Goal: Transaction & Acquisition: Purchase product/service

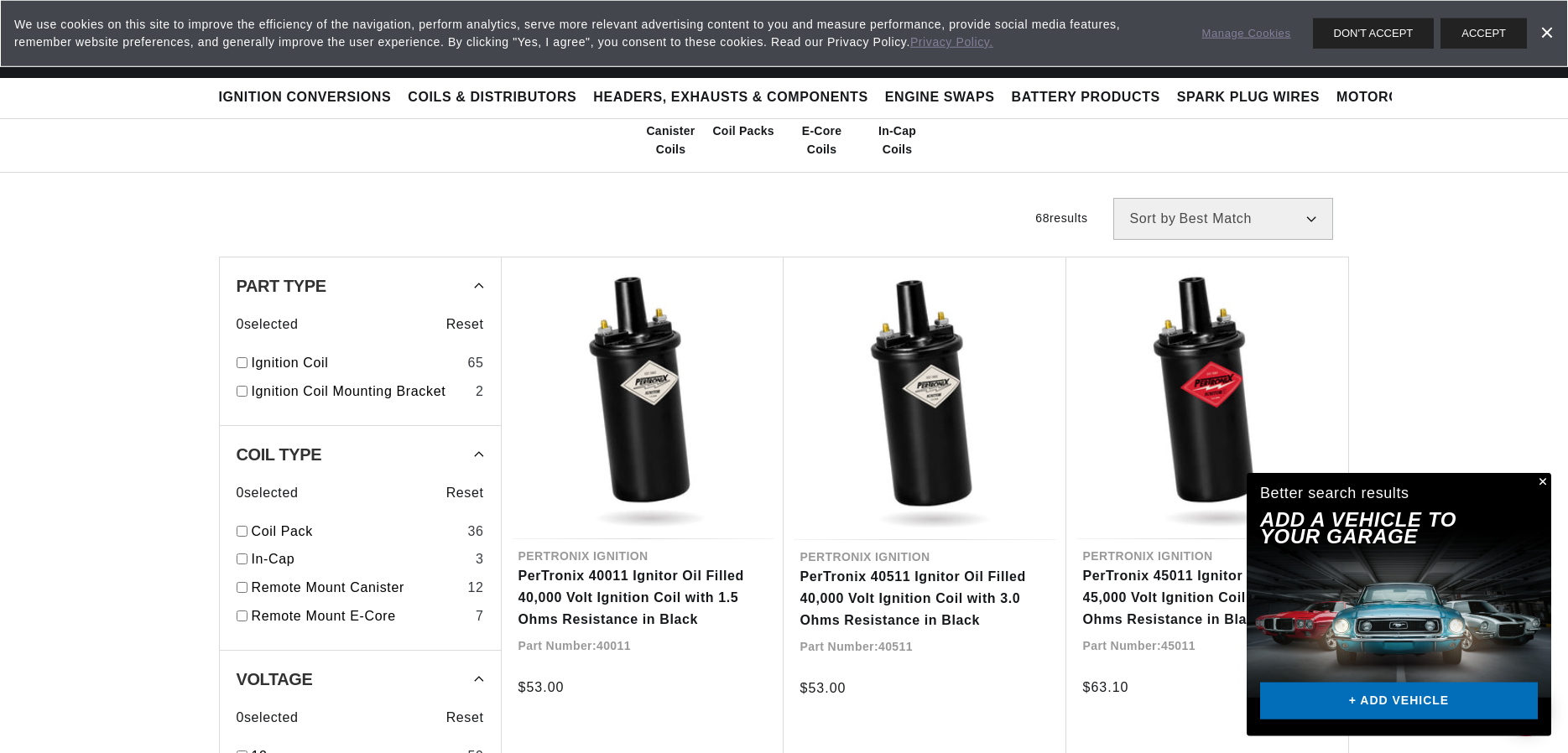
scroll to position [342, 0]
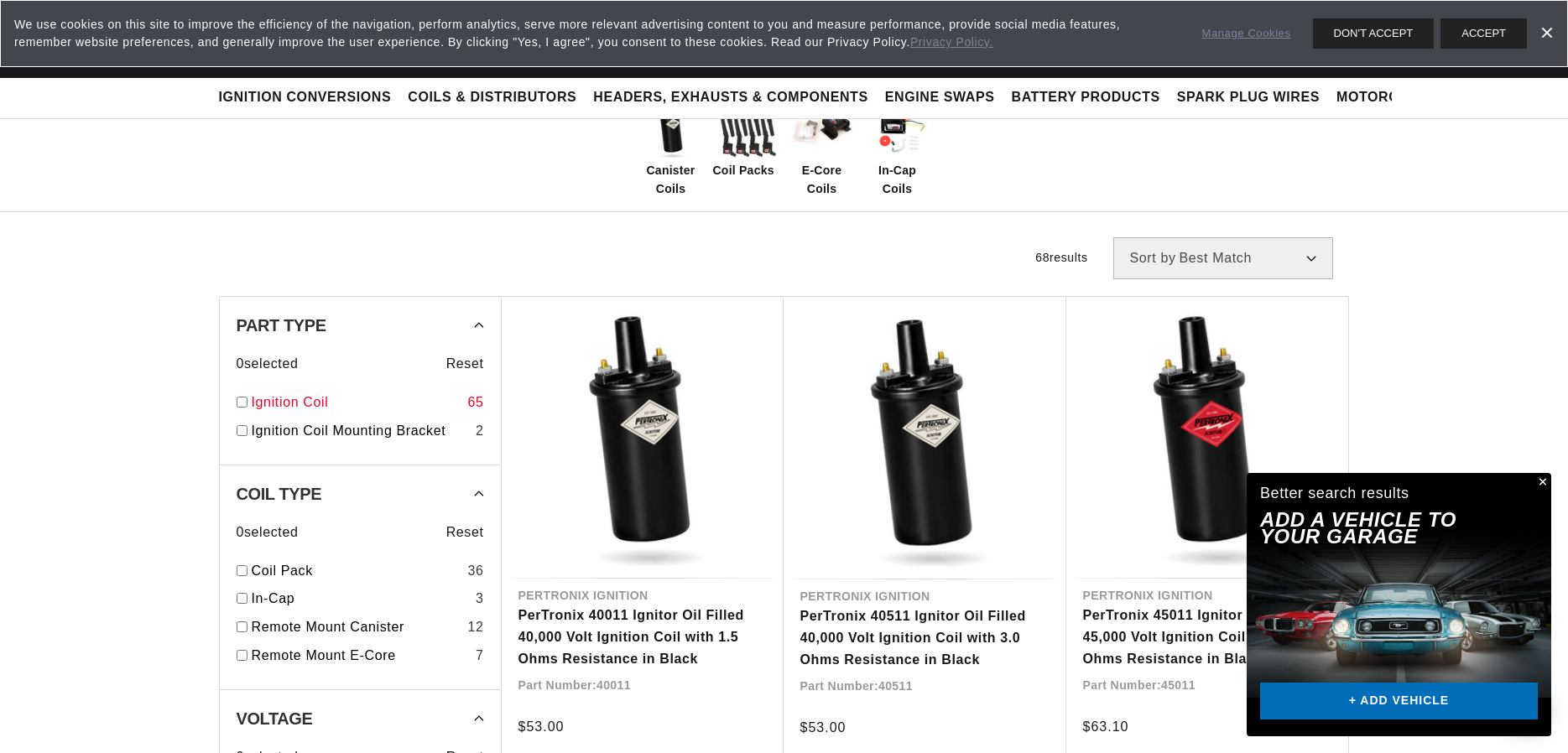
click at [246, 401] on input "checkbox" at bounding box center [242, 402] width 11 height 11
checkbox input "true"
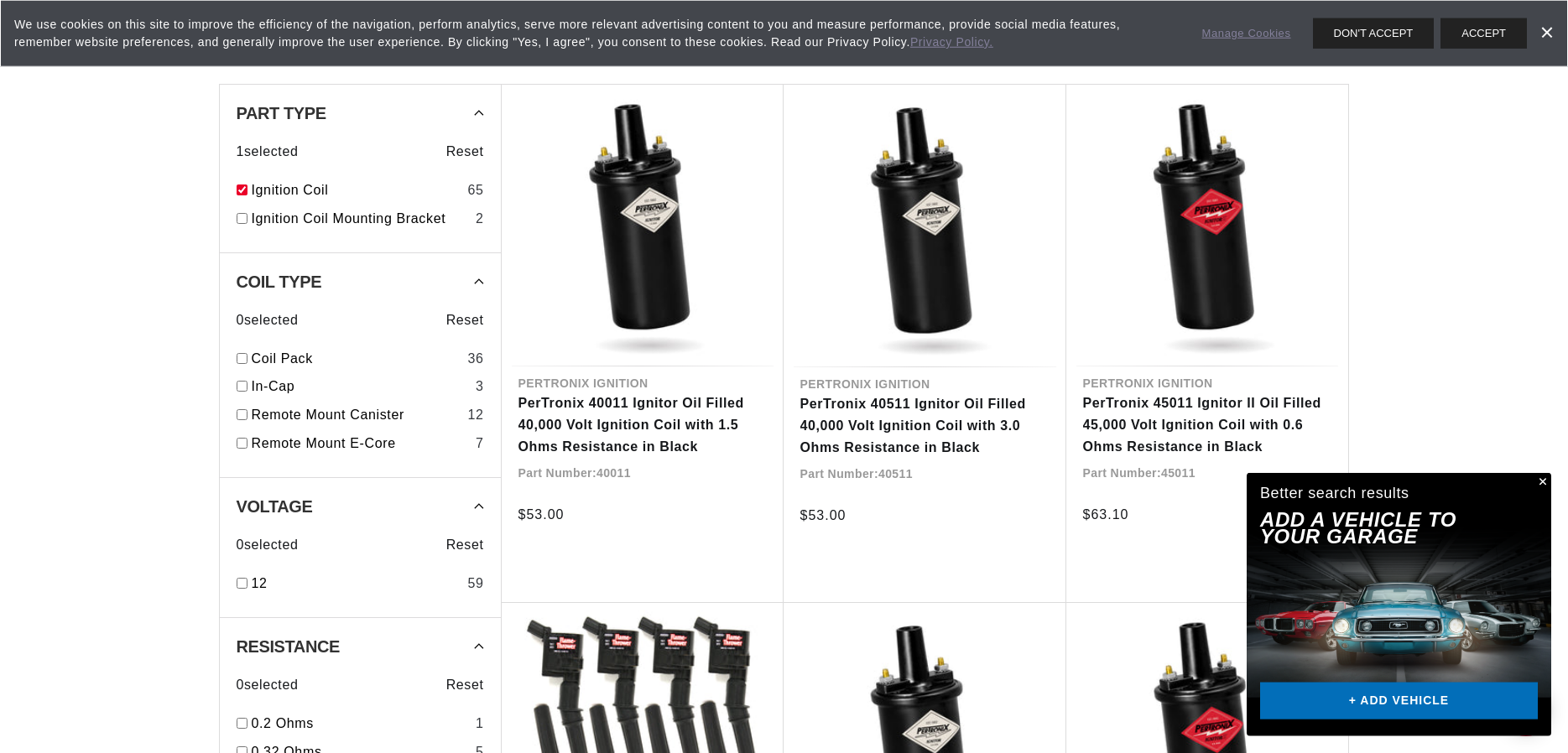
scroll to position [598, 0]
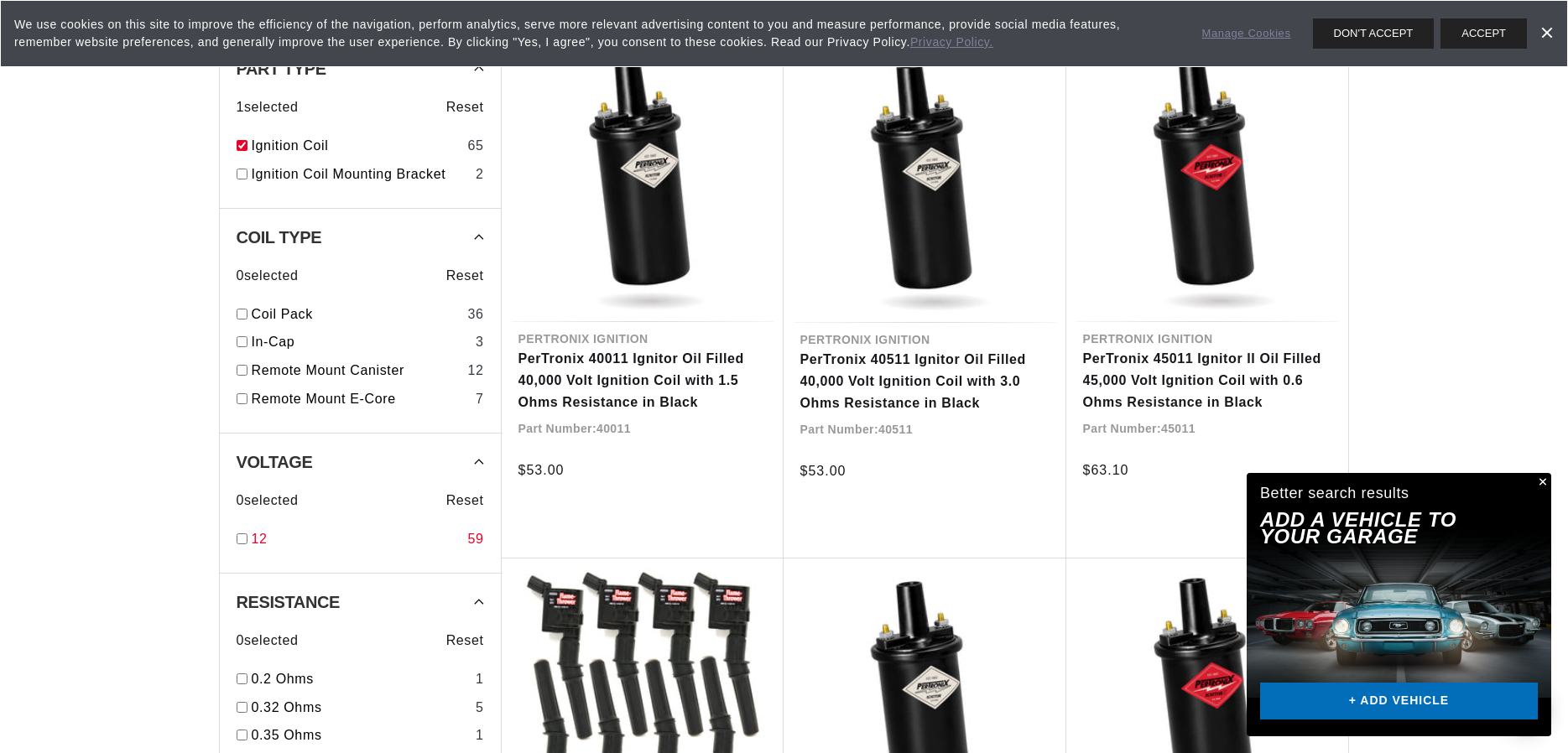
click at [244, 541] on input "checkbox" at bounding box center [242, 539] width 11 height 11
checkbox input "true"
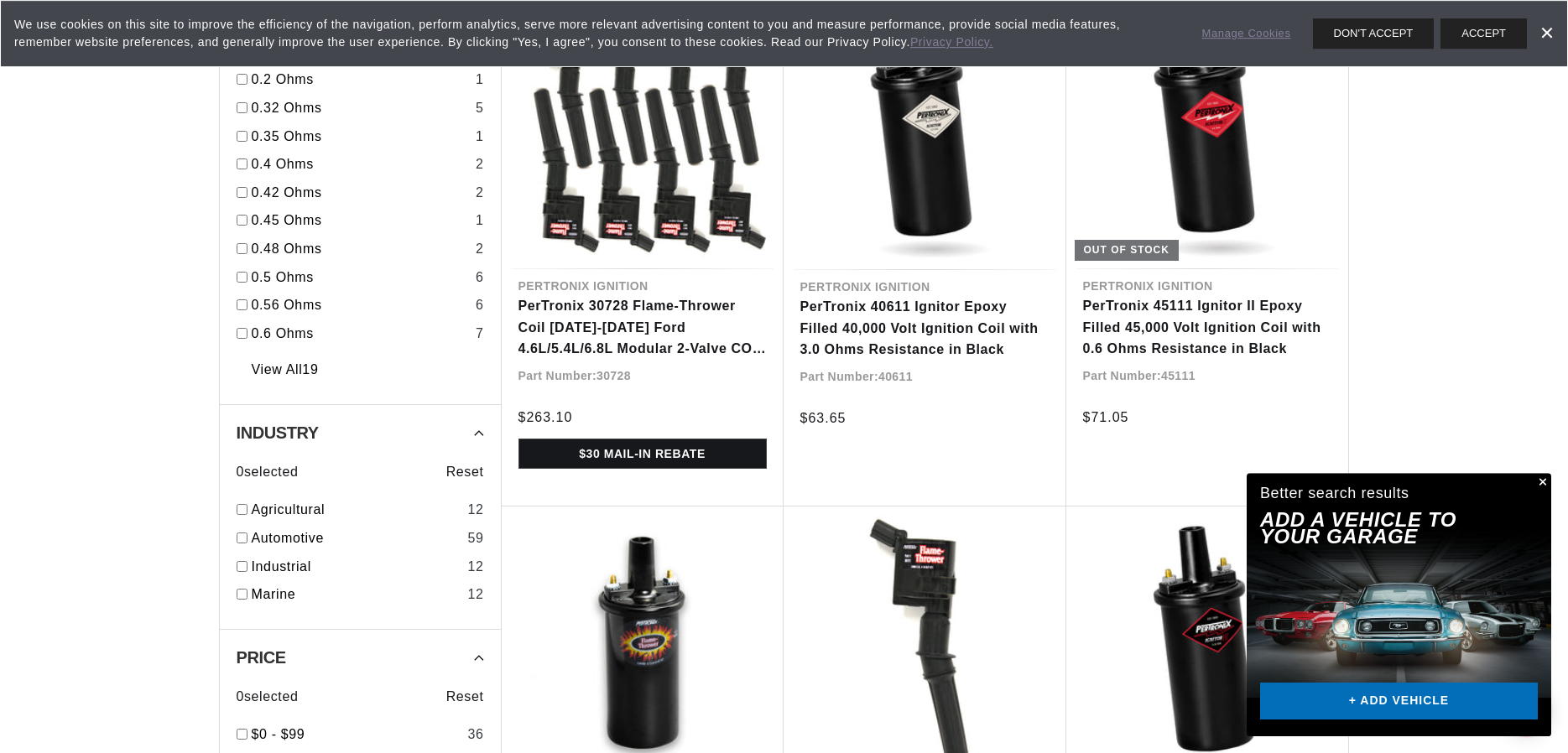
scroll to position [1198, 0]
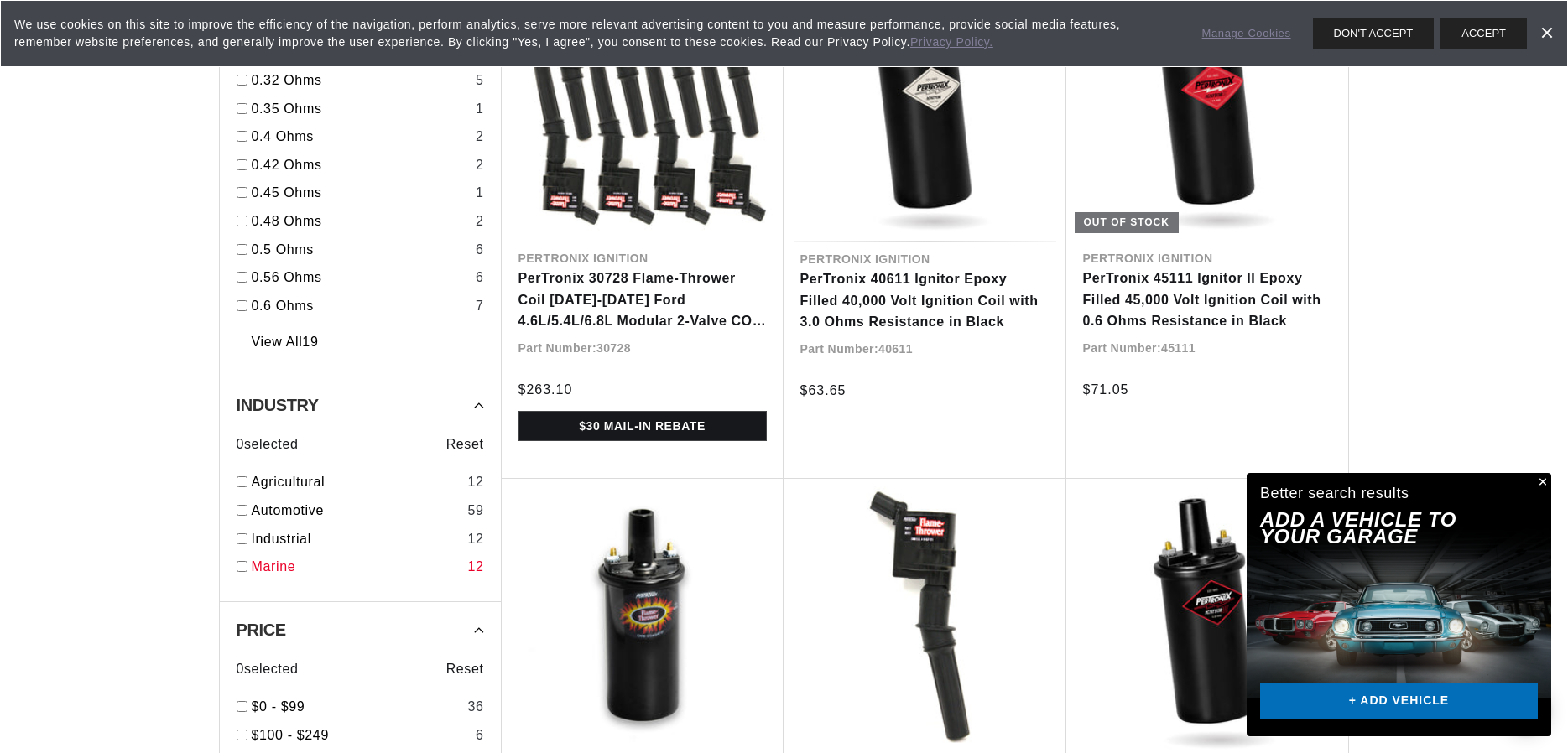
click at [244, 566] on input "checkbox" at bounding box center [242, 567] width 11 height 11
checkbox input "true"
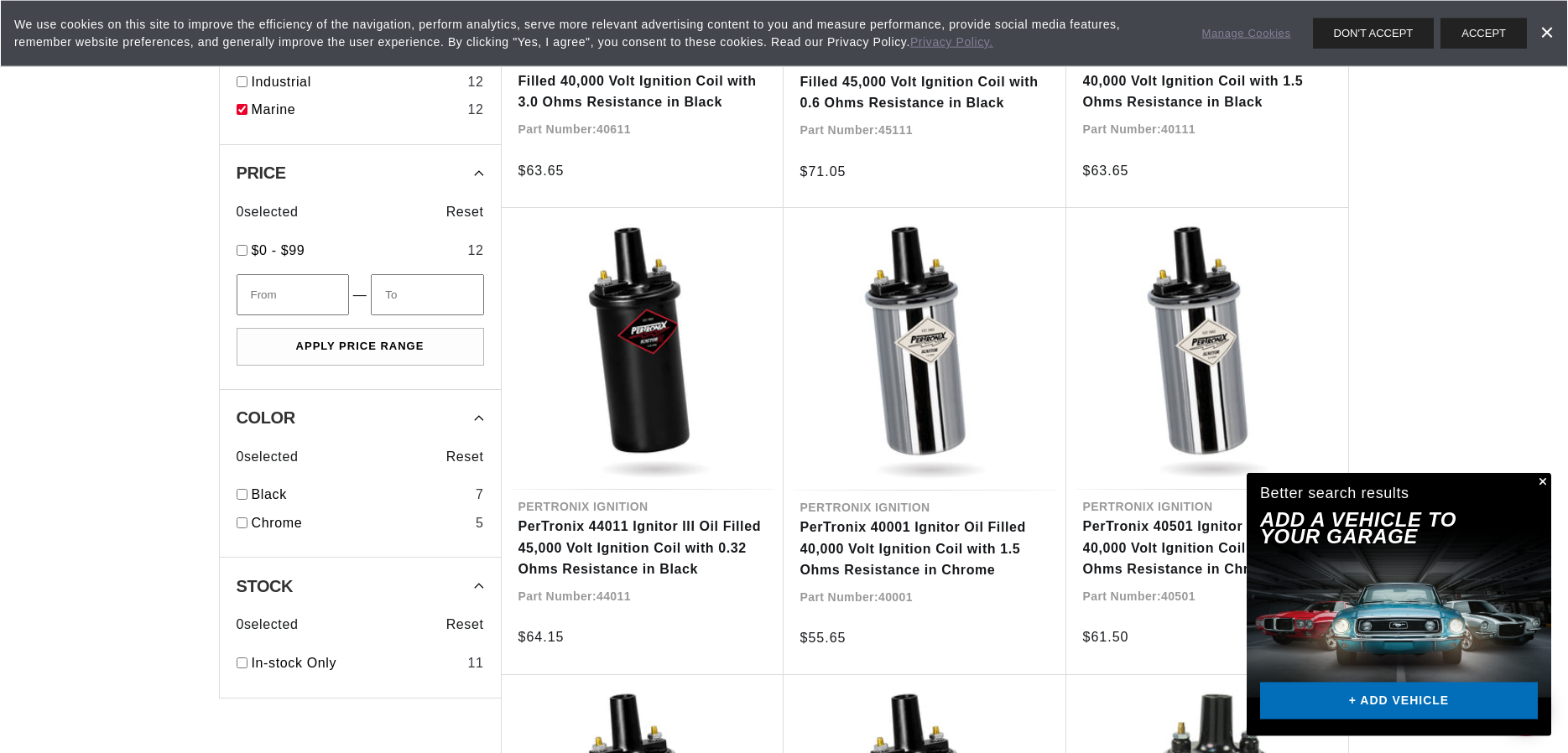
scroll to position [1369, 0]
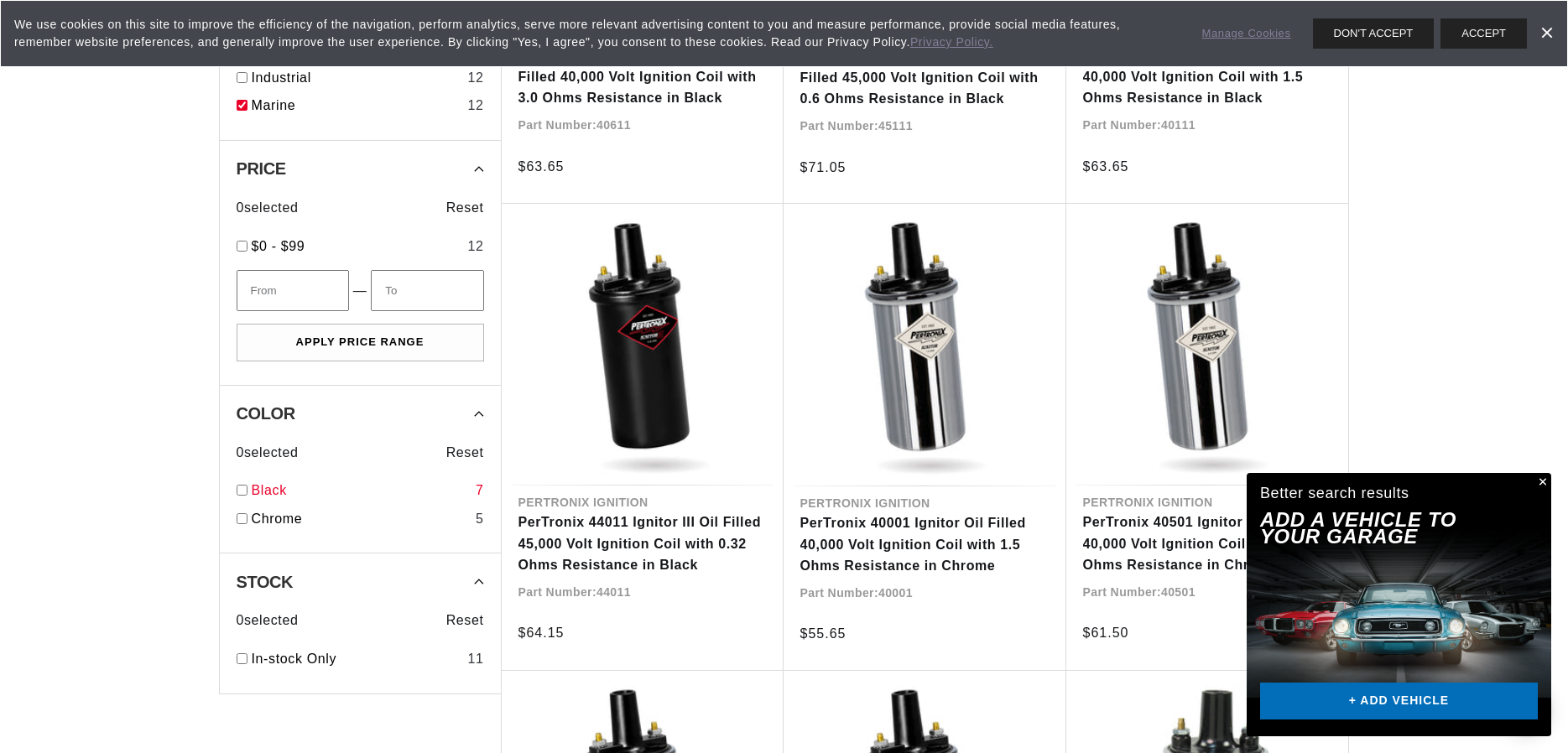
click at [242, 491] on input "checkbox" at bounding box center [242, 490] width 11 height 11
checkbox input "true"
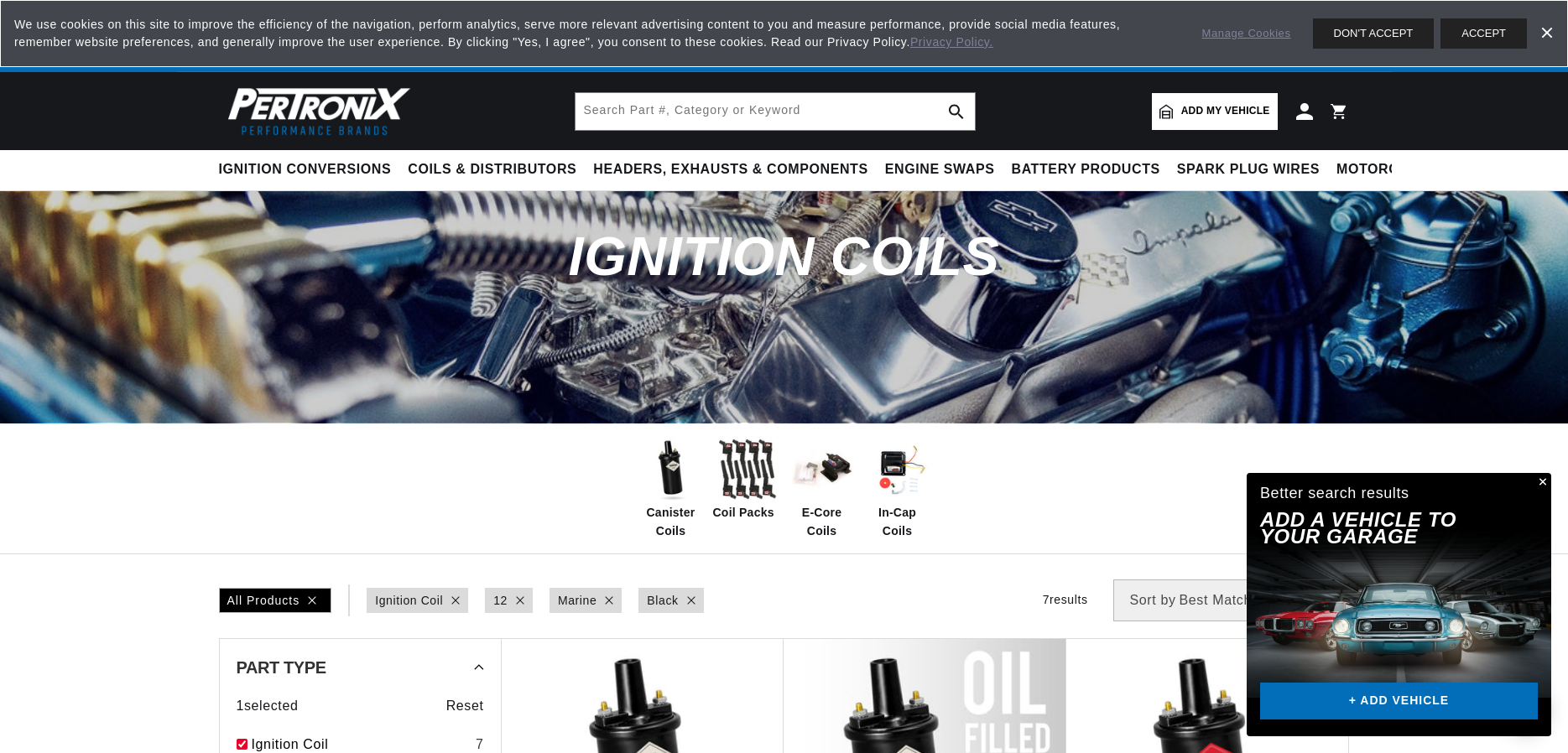
scroll to position [0, 627]
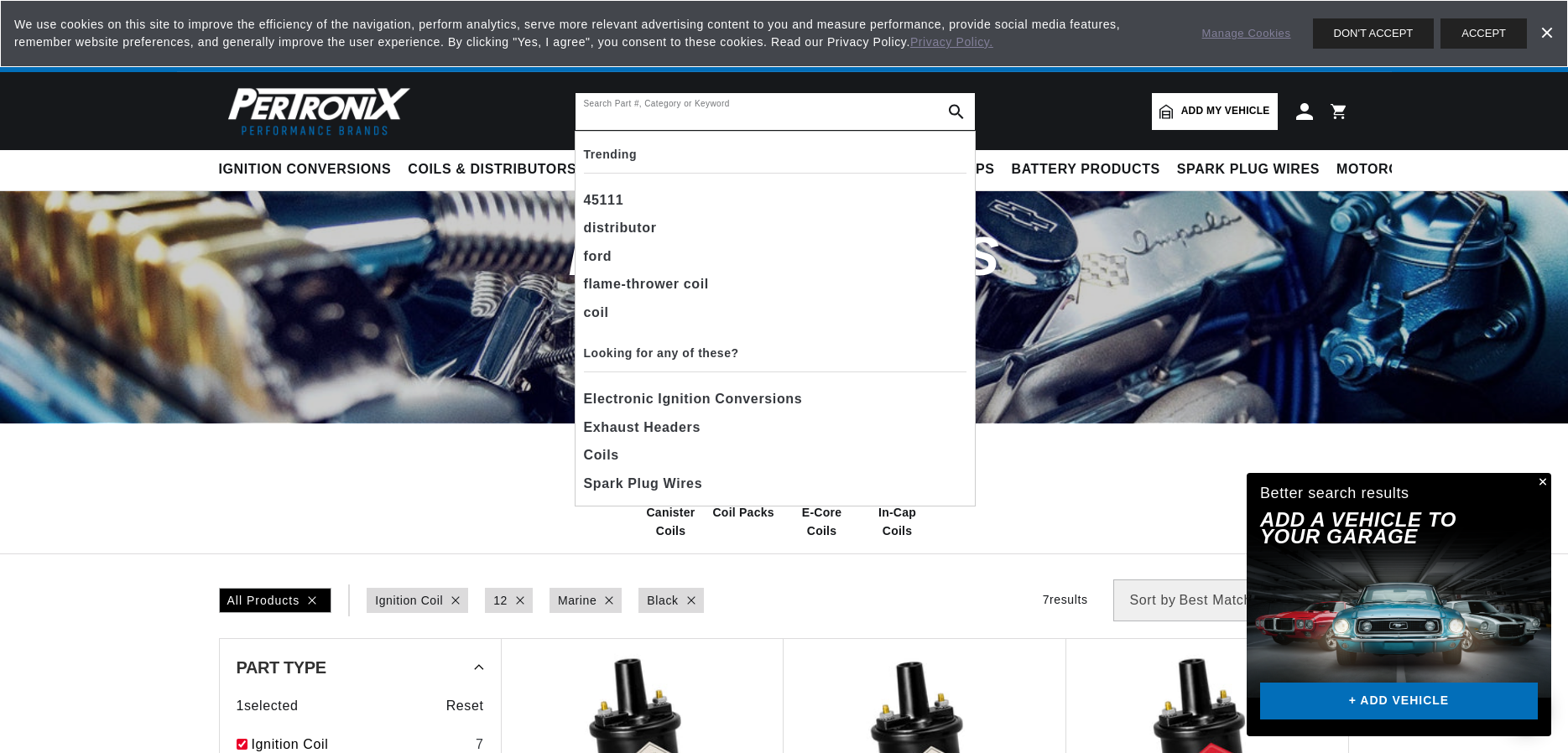
click at [830, 108] on input "text" at bounding box center [775, 111] width 400 height 37
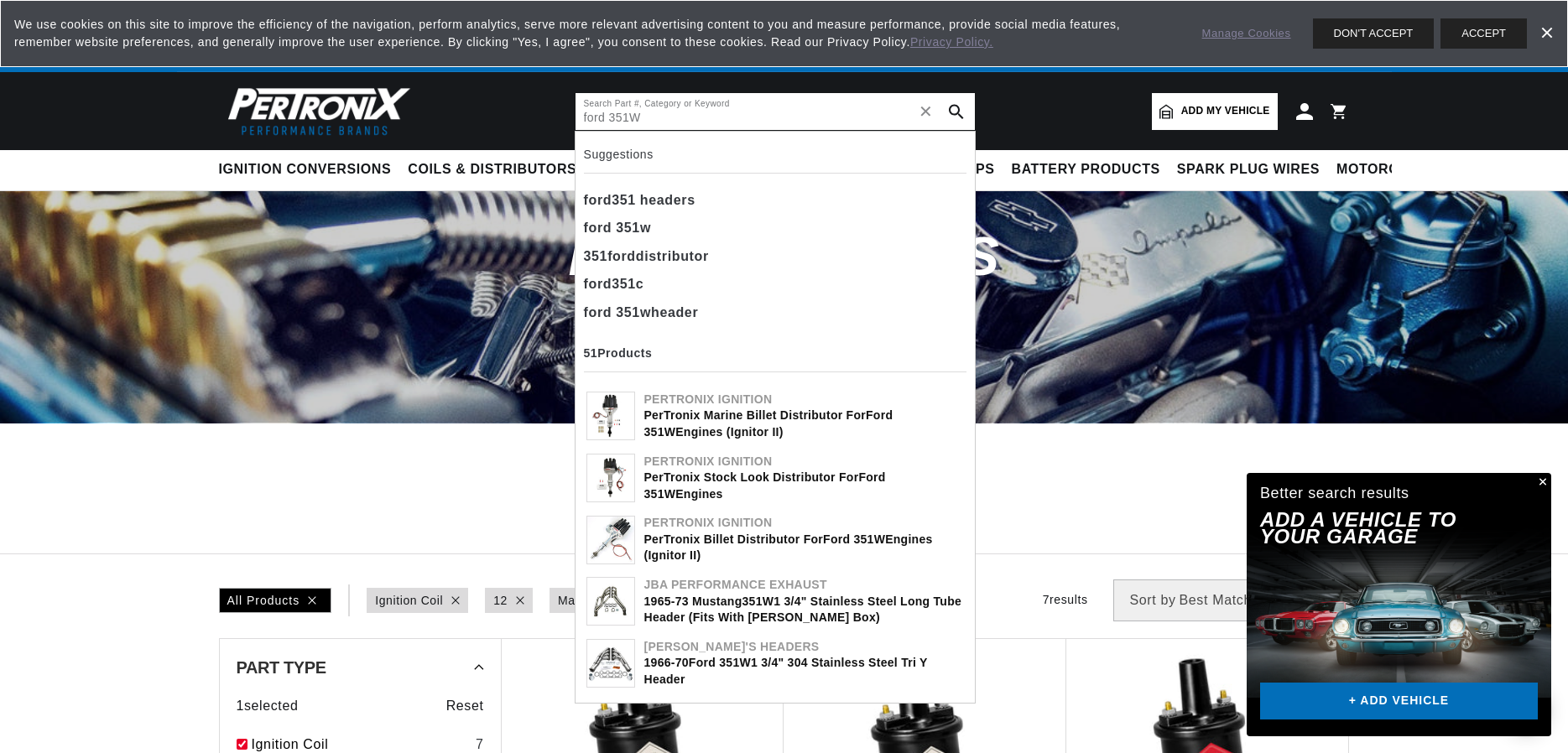
scroll to position [0, 0]
click at [669, 118] on input "ford 351W" at bounding box center [775, 111] width 400 height 37
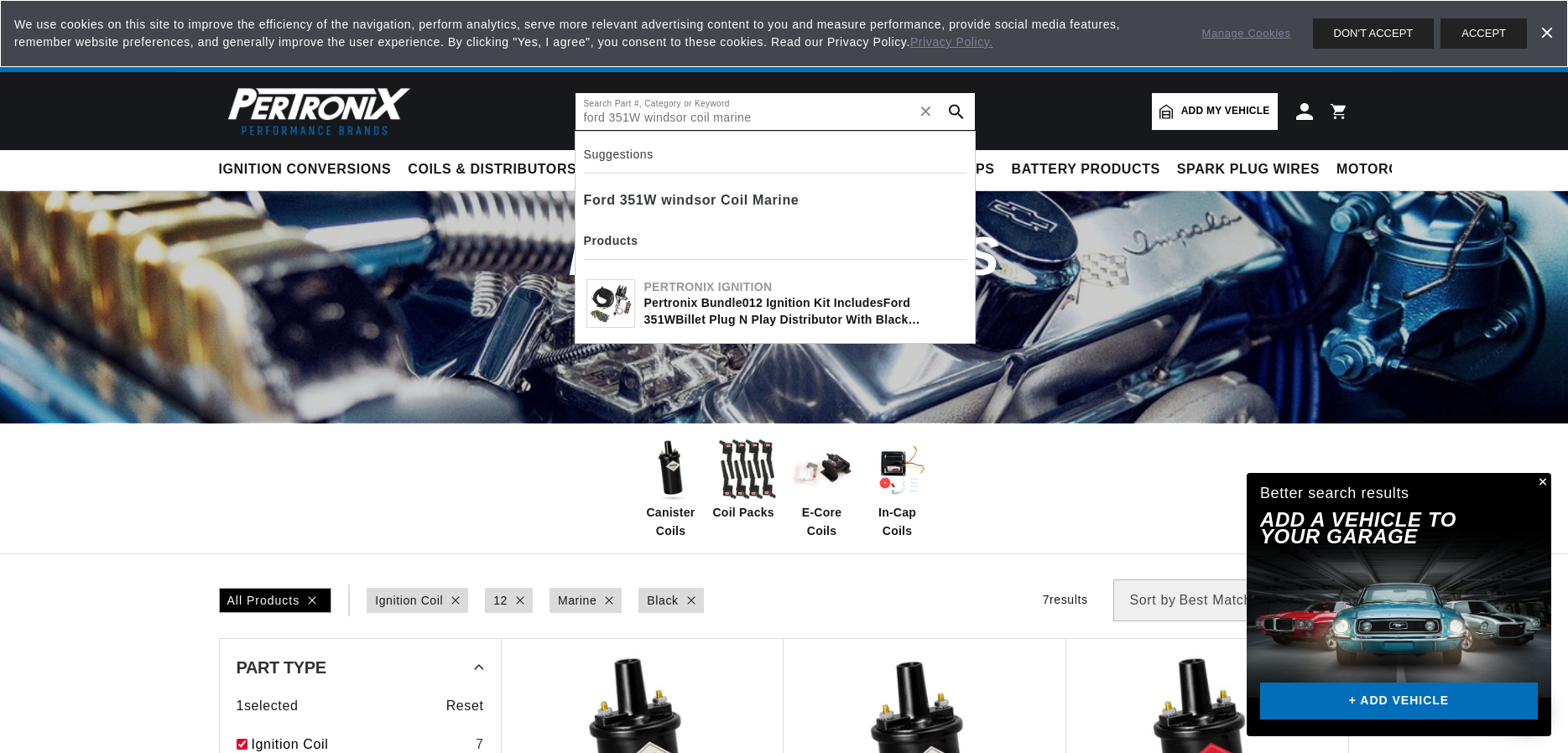
type input "ford 351W windsor coil marine"
click at [955, 113] on icon "search button" at bounding box center [956, 111] width 15 height 15
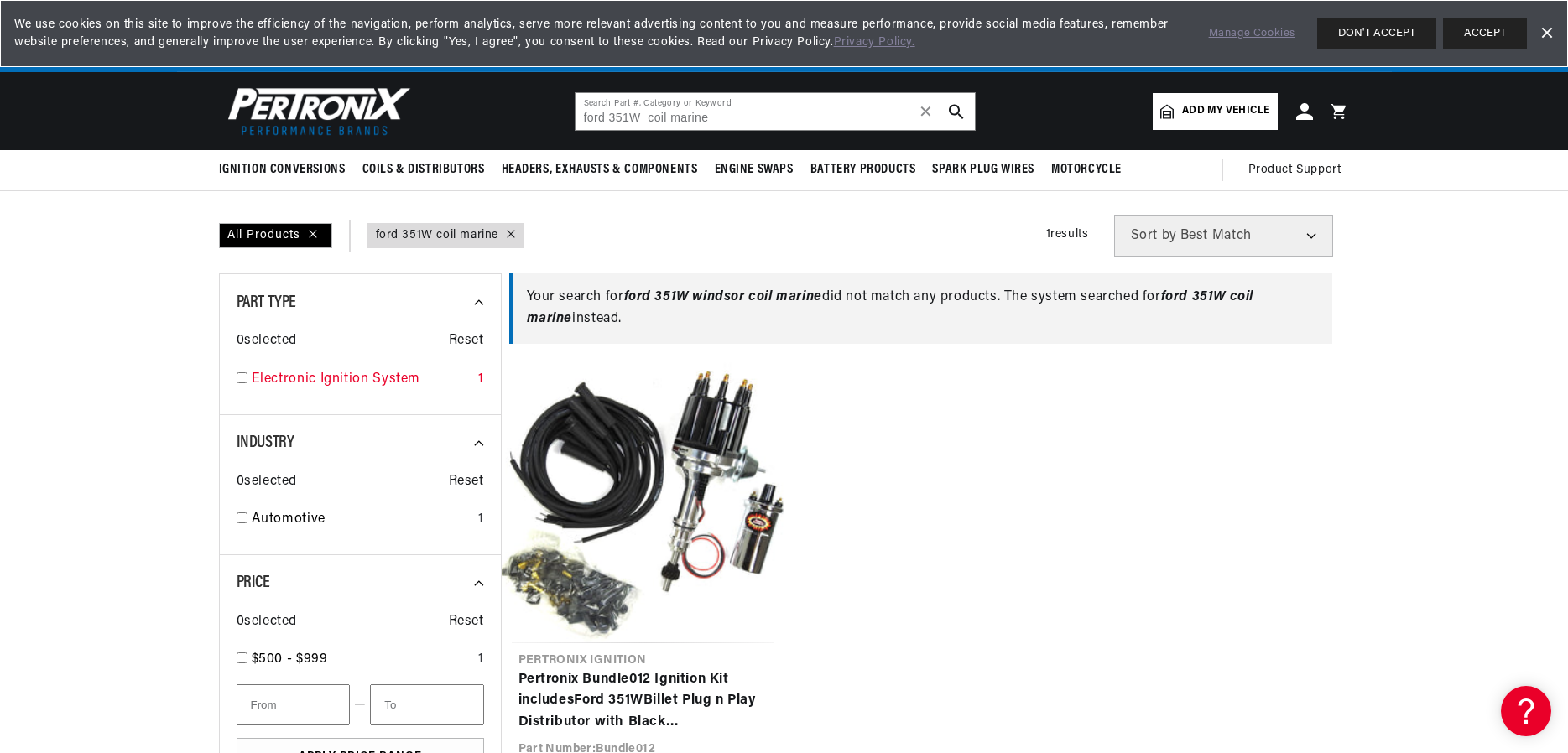
click at [246, 378] on input "checkbox" at bounding box center [242, 378] width 11 height 11
checkbox input "true"
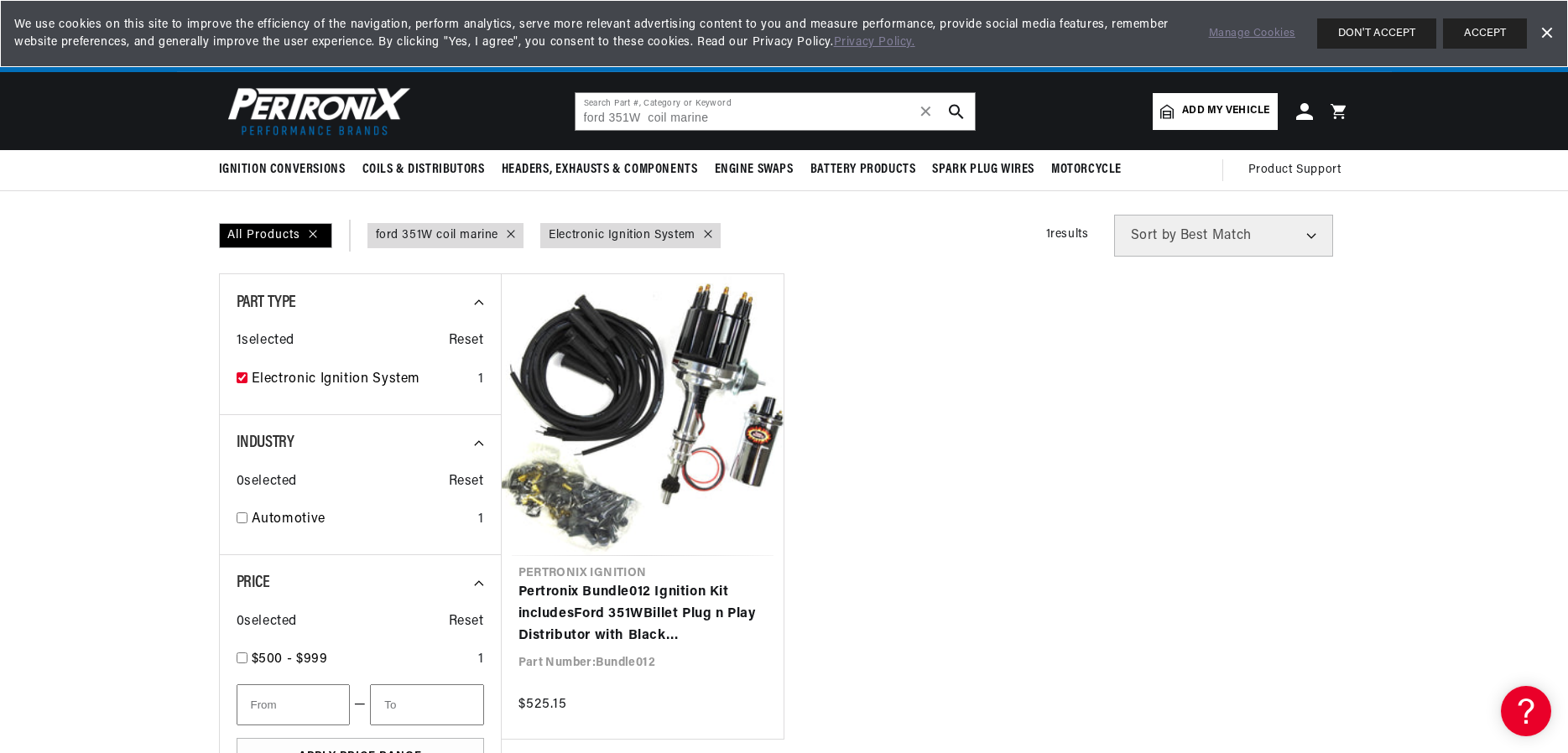
click at [444, 238] on link "query : ford 351W coil marine" at bounding box center [438, 235] width 123 height 18
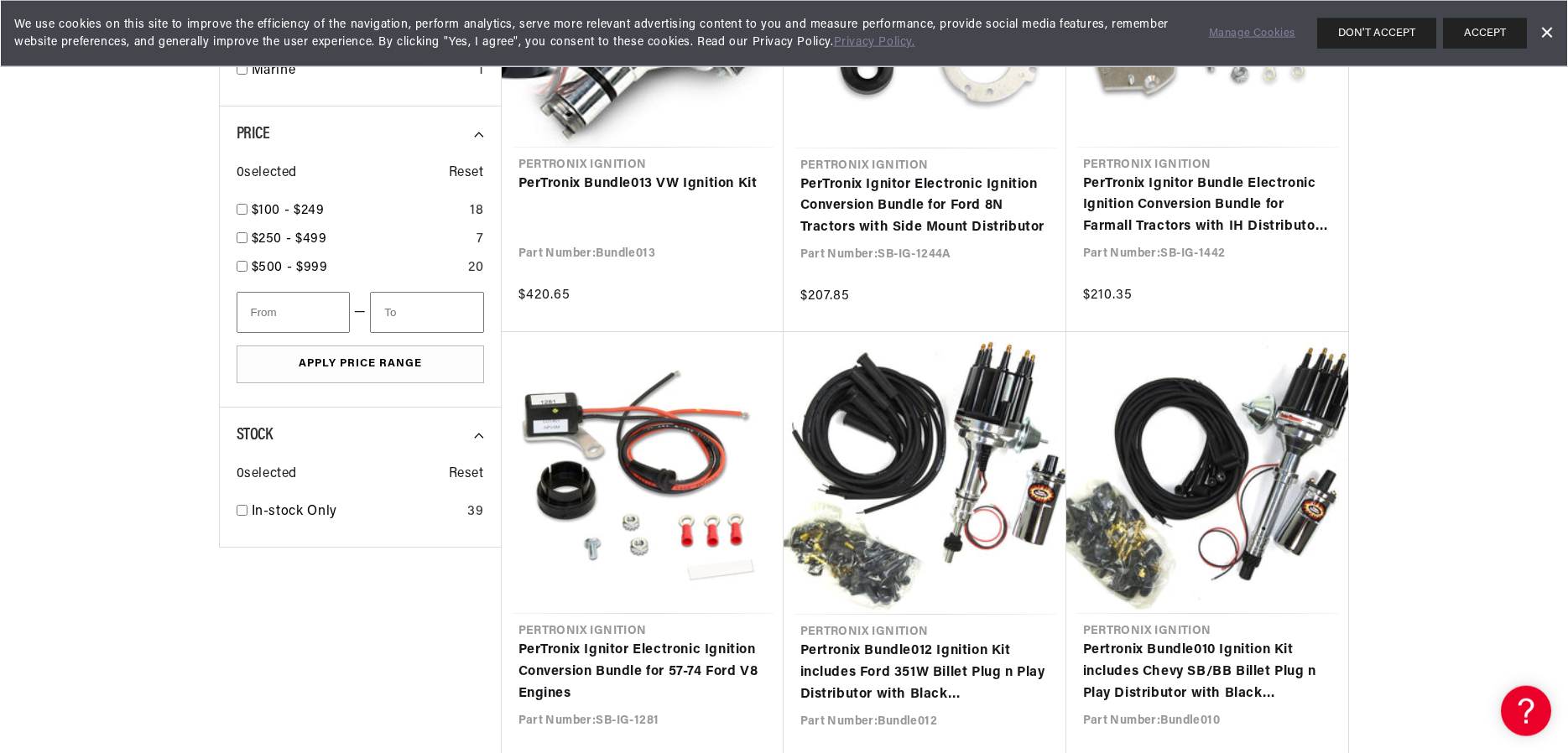
scroll to position [941, 0]
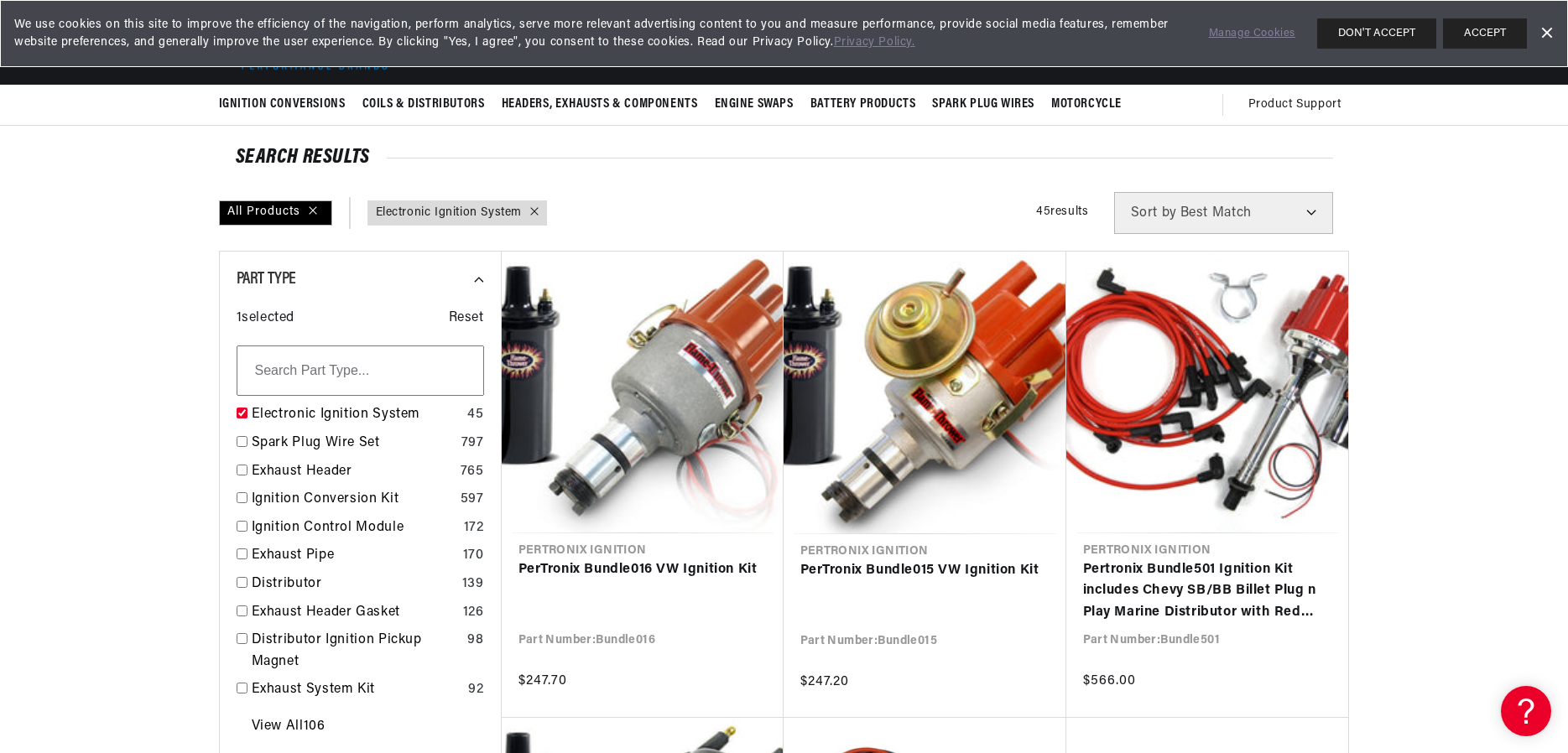
scroll to position [0, 627]
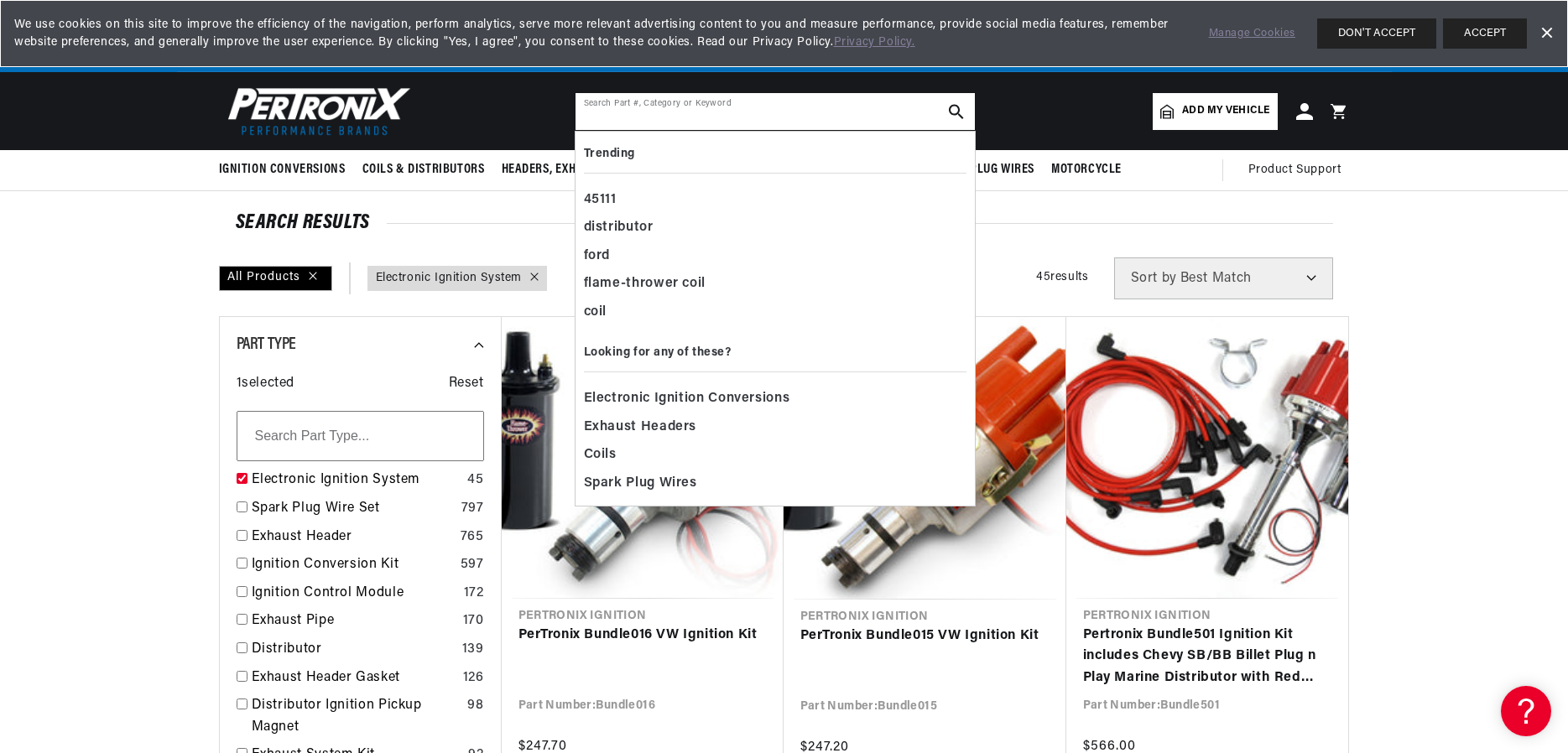
click at [828, 109] on input "text" at bounding box center [775, 111] width 400 height 37
click at [649, 284] on div "flame-thrower coil" at bounding box center [775, 285] width 383 height 29
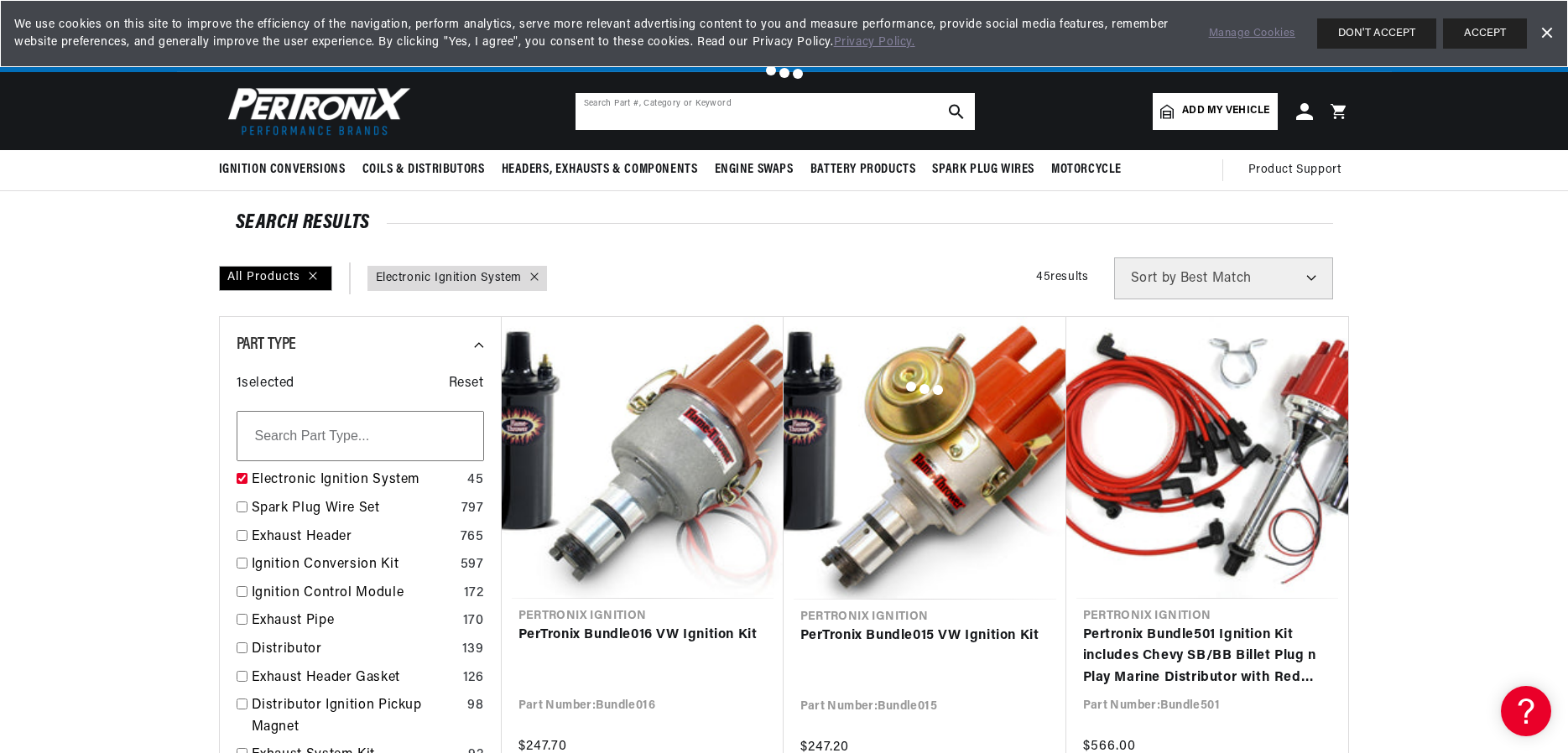
type input "flame-thrower coil"
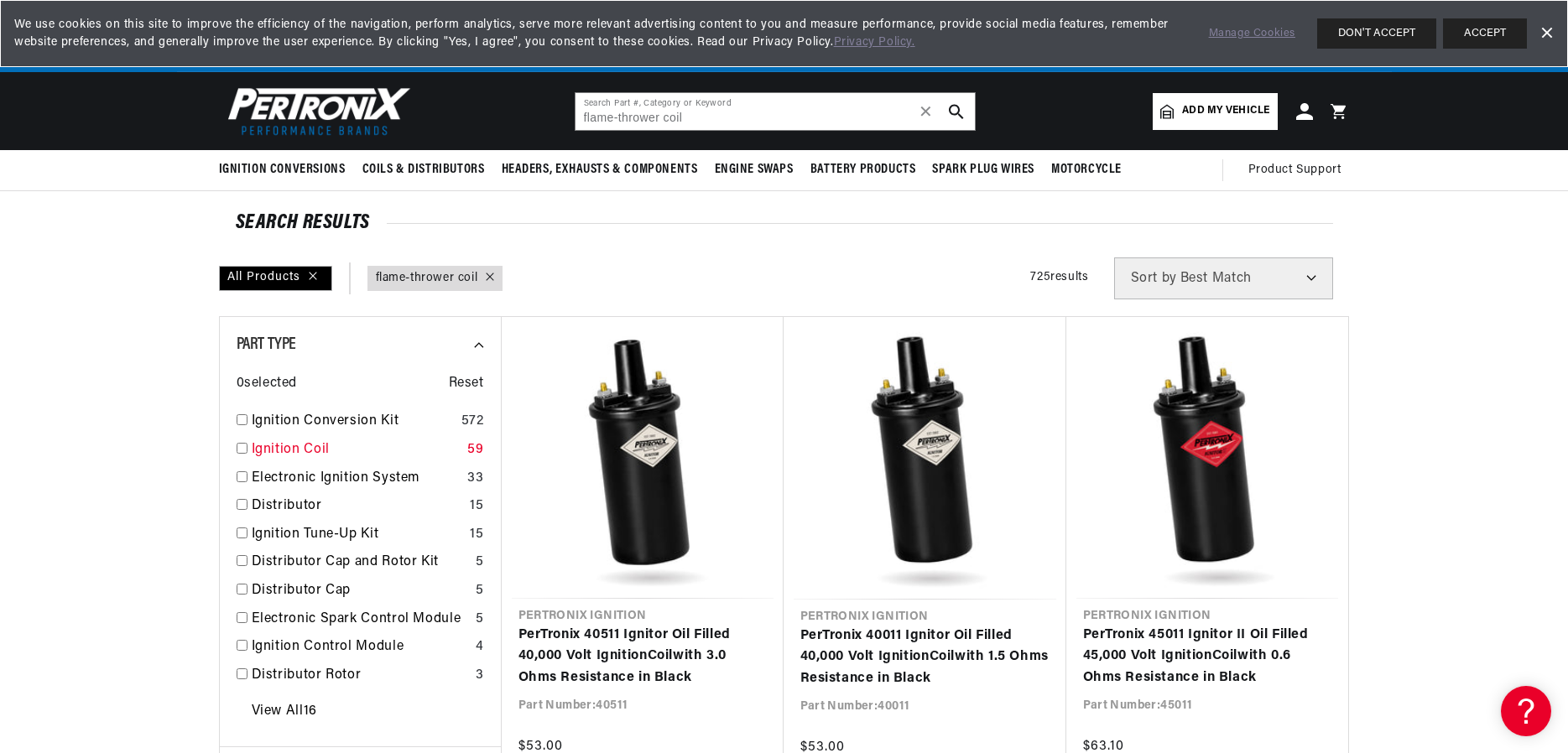
click at [244, 451] on input "checkbox" at bounding box center [242, 448] width 11 height 11
click at [241, 477] on input "checkbox" at bounding box center [242, 476] width 11 height 11
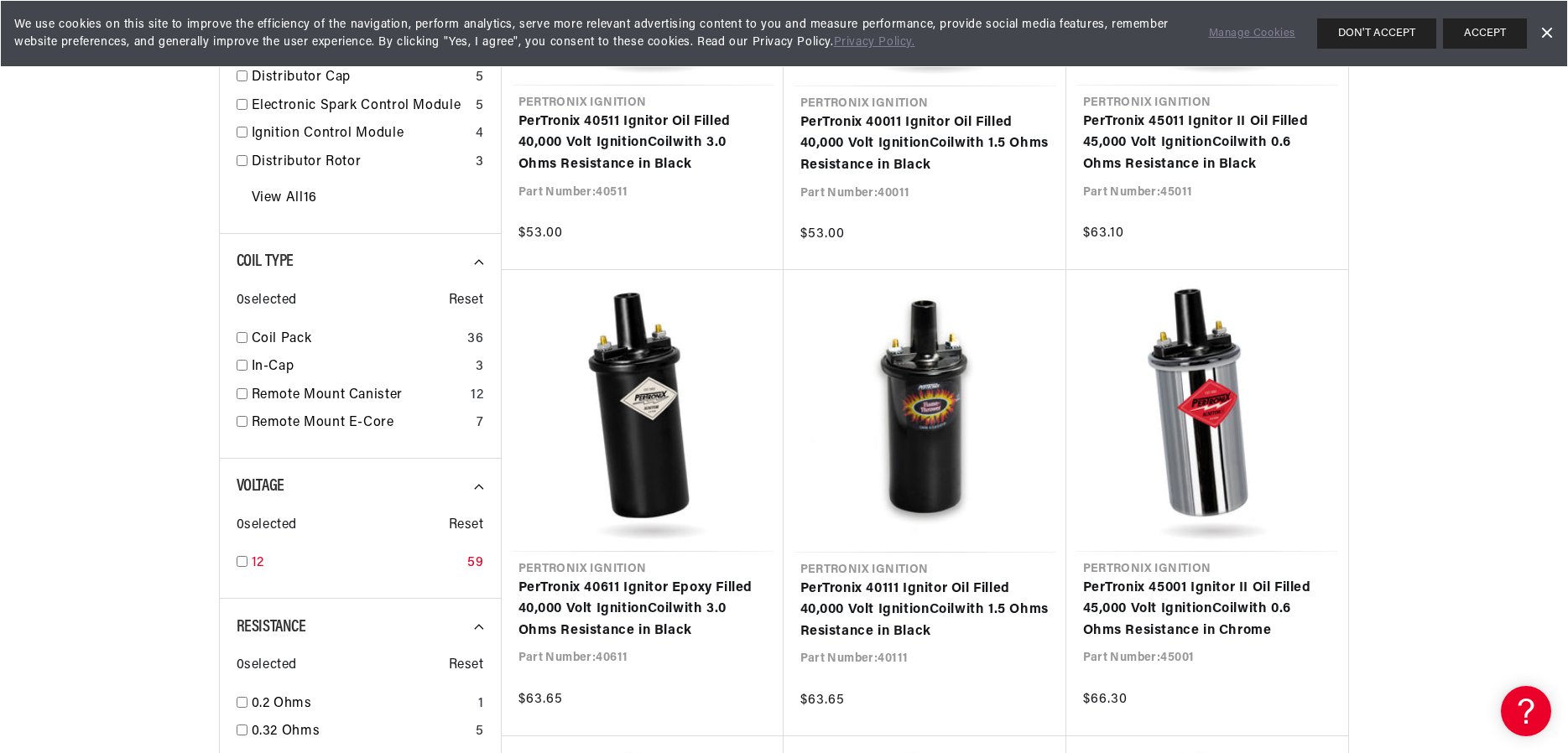
click at [244, 560] on input "checkbox" at bounding box center [242, 561] width 11 height 11
checkbox input "true"
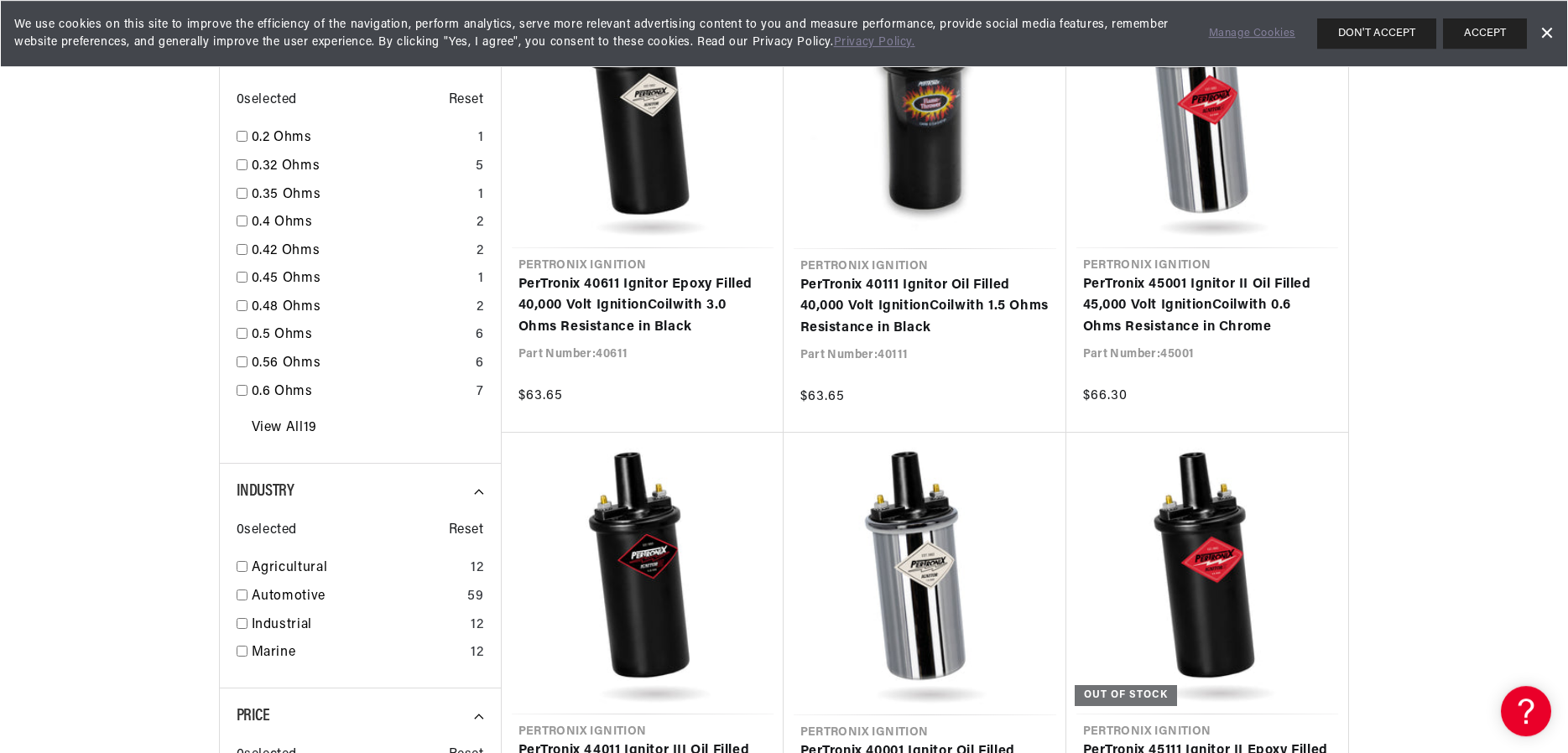
scroll to position [855, 0]
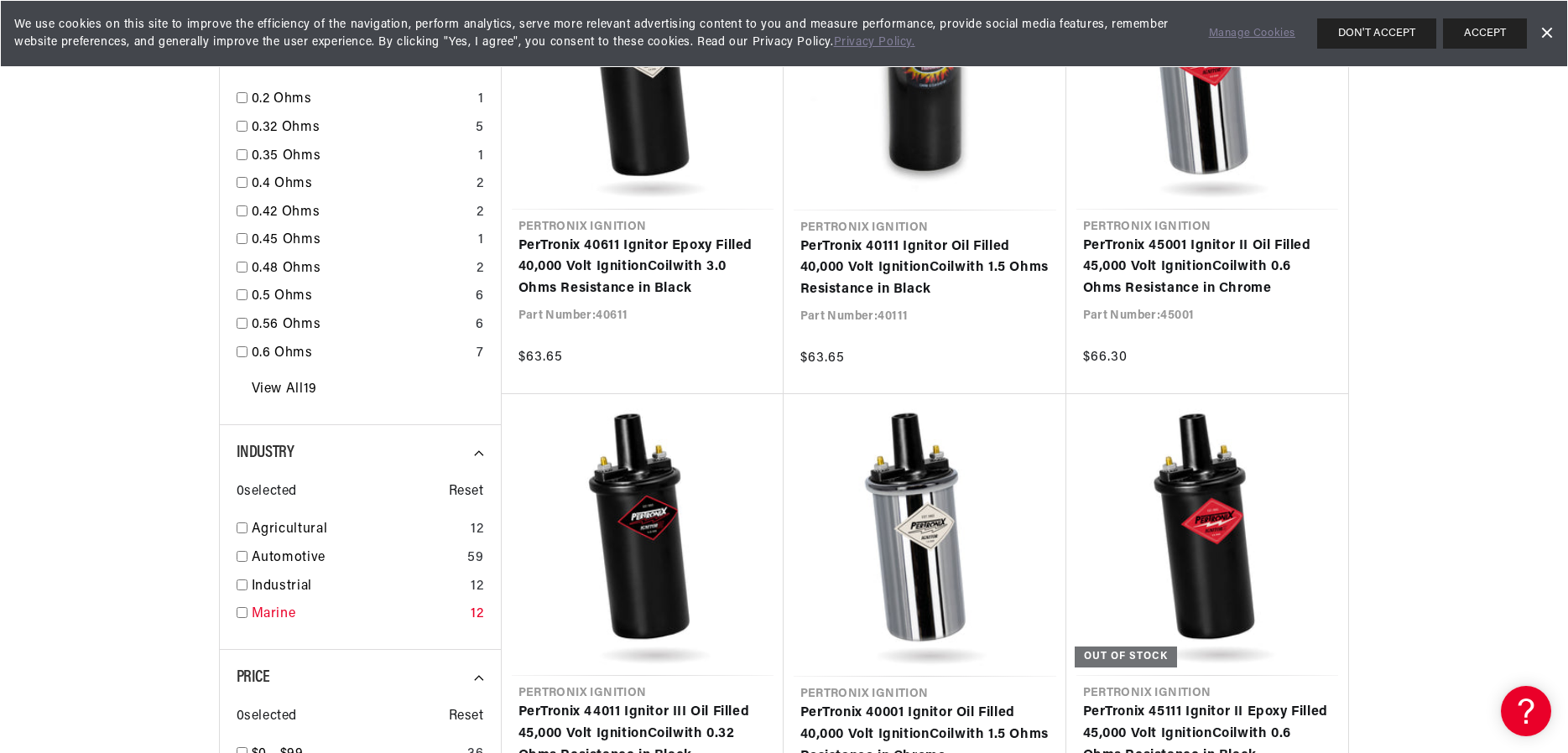
click at [240, 611] on input "checkbox" at bounding box center [242, 613] width 11 height 11
checkbox input "true"
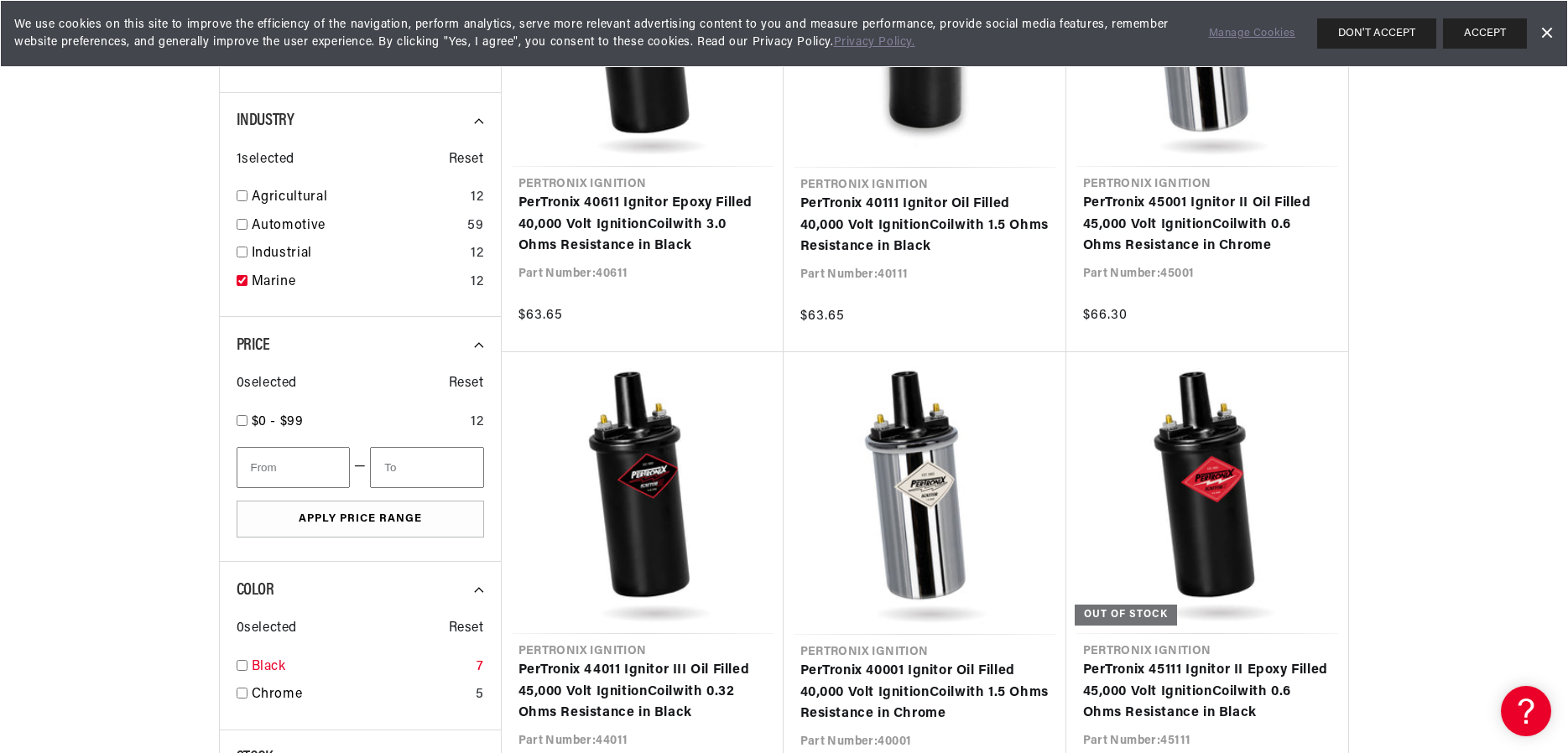
click at [242, 666] on input "checkbox" at bounding box center [242, 665] width 11 height 11
checkbox input "true"
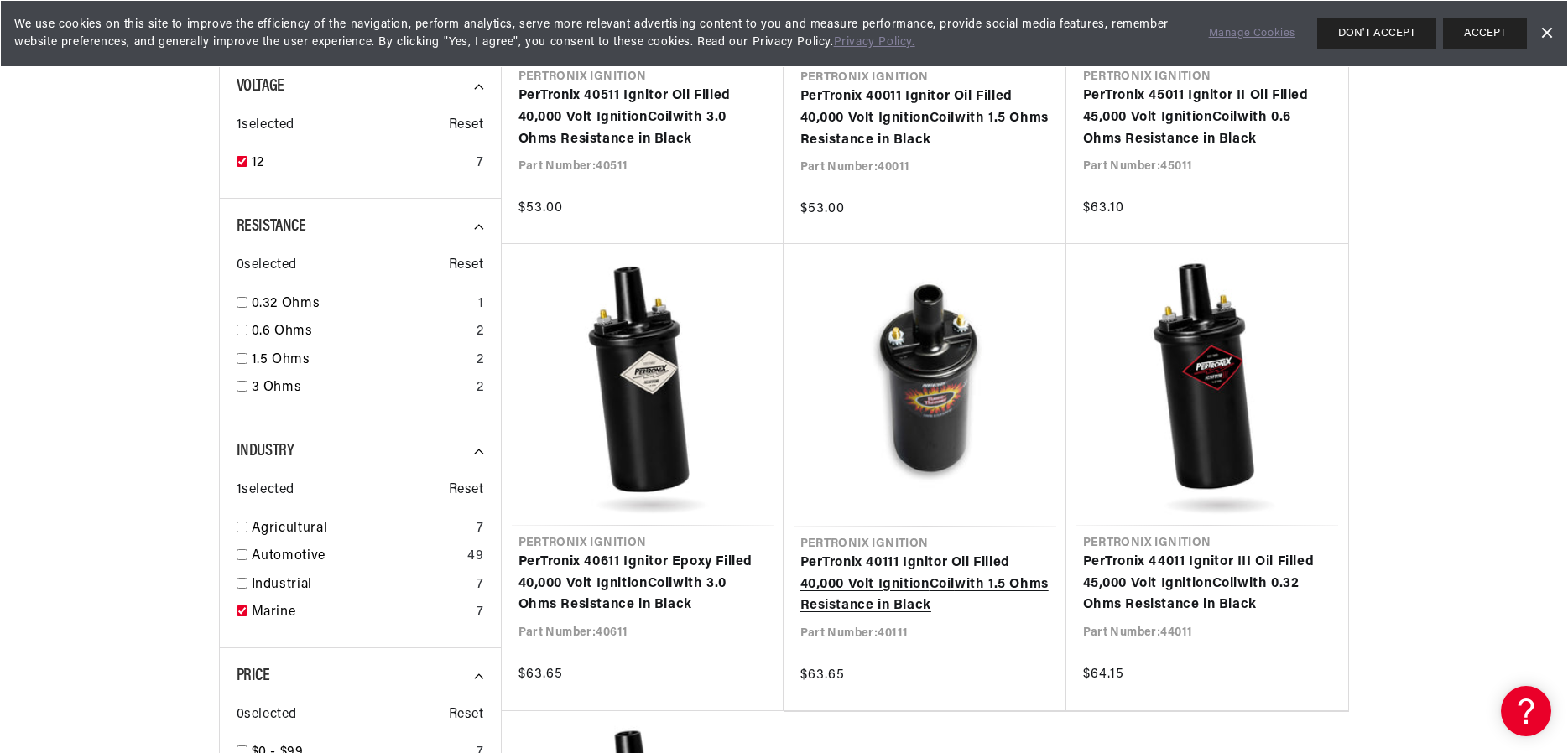
scroll to position [0, 627]
